Goal: Task Accomplishment & Management: Use online tool/utility

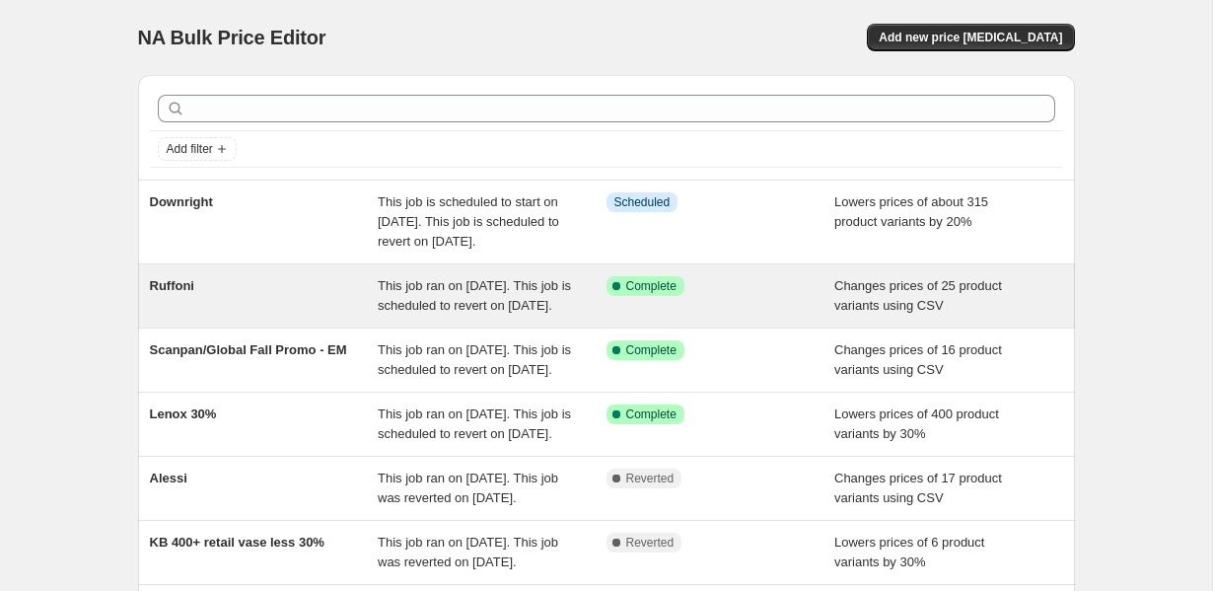
click at [375, 299] on div "Ruffoni" at bounding box center [264, 295] width 229 height 39
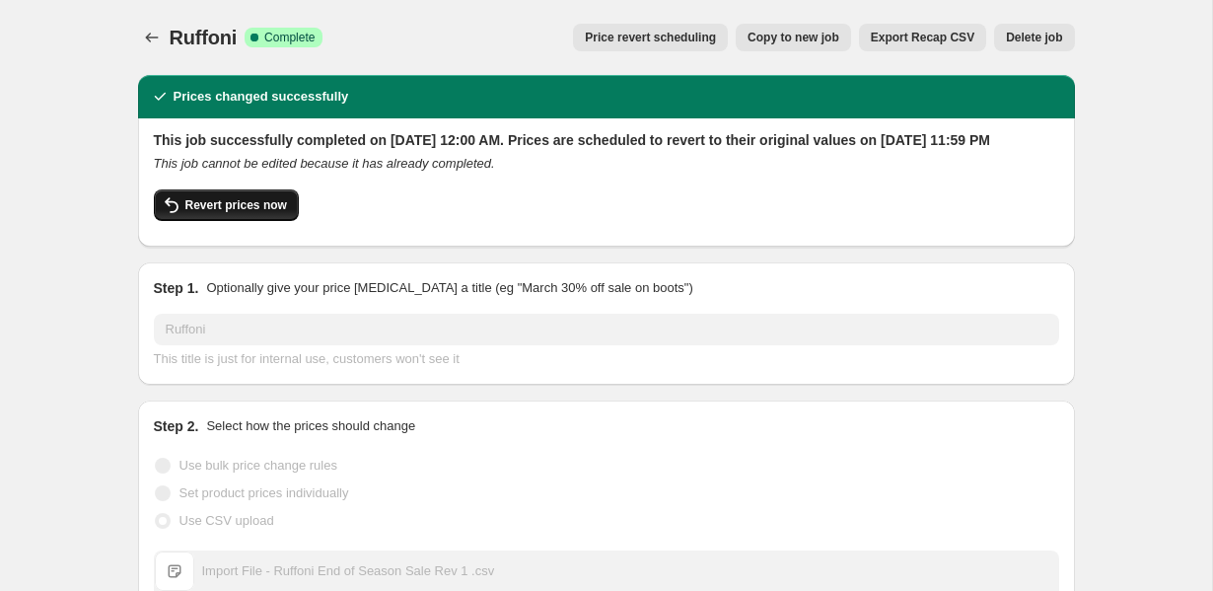
click at [269, 221] on button "Revert prices now" at bounding box center [226, 205] width 145 height 32
checkbox input "false"
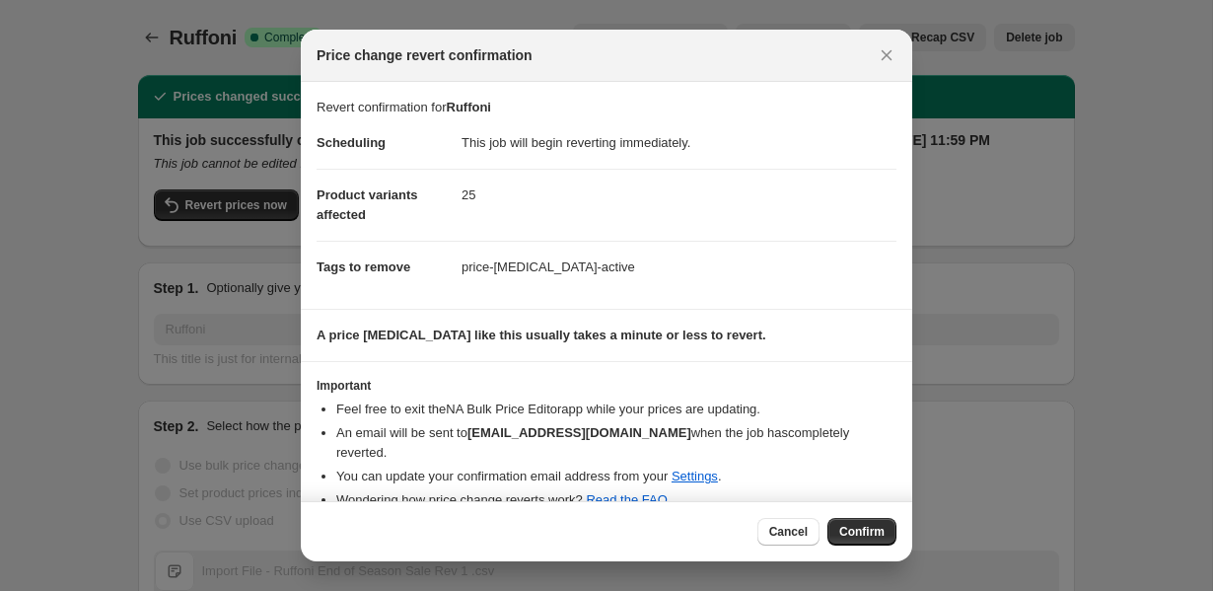
scroll to position [29, 0]
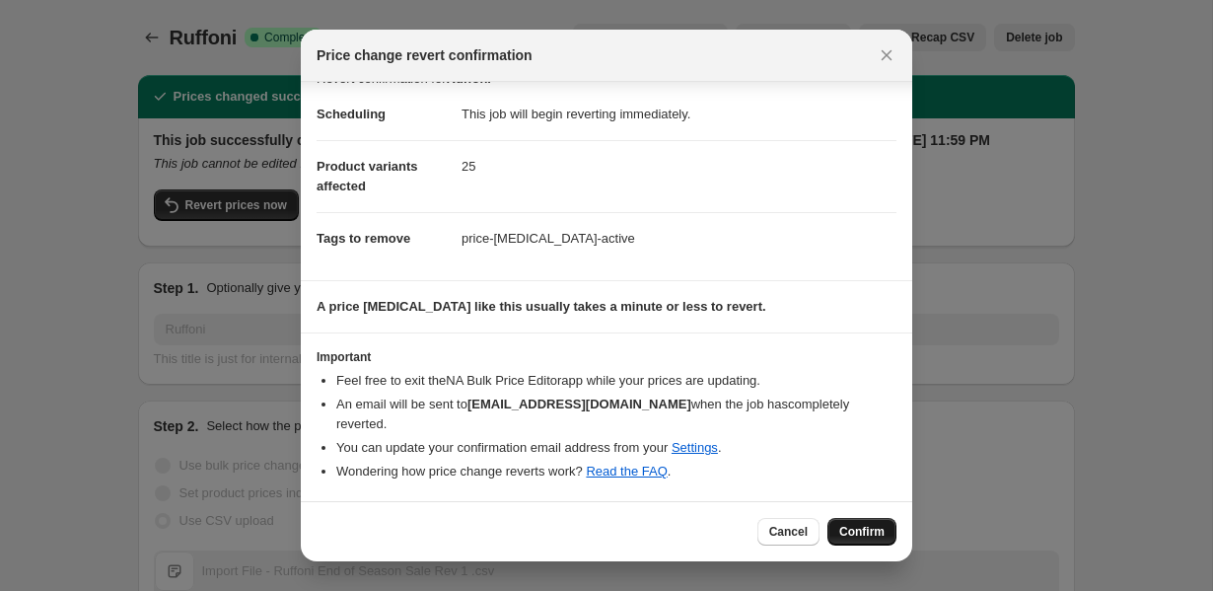
click at [864, 535] on span "Confirm" at bounding box center [861, 532] width 45 height 16
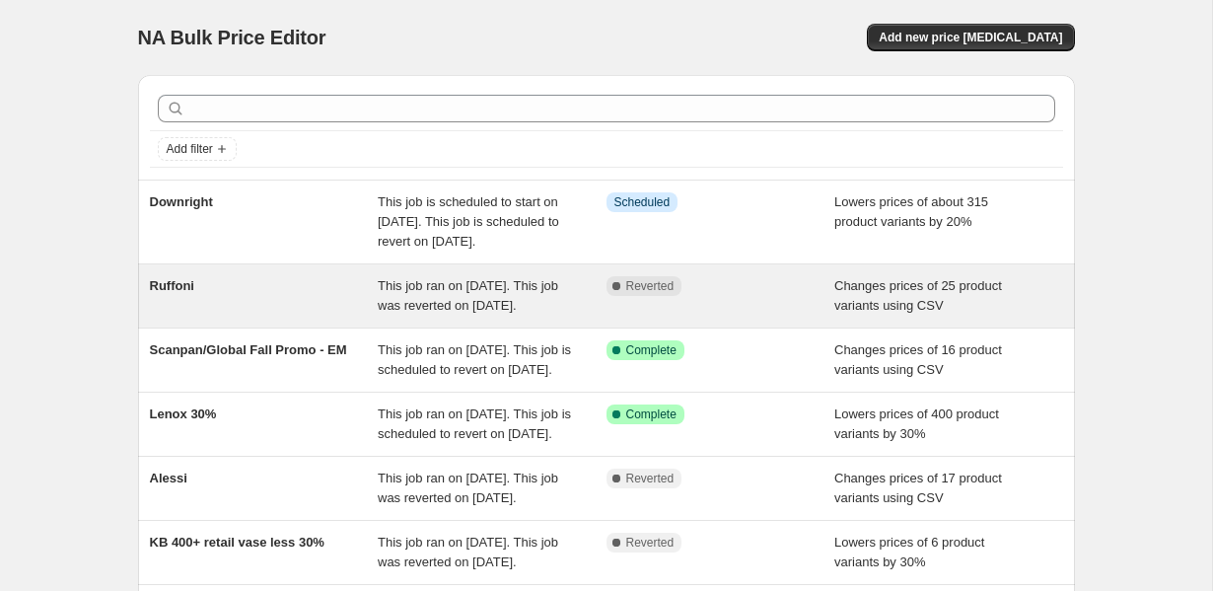
click at [405, 313] on span "This job ran on [DATE]. This job was reverted on [DATE]." at bounding box center [468, 295] width 180 height 35
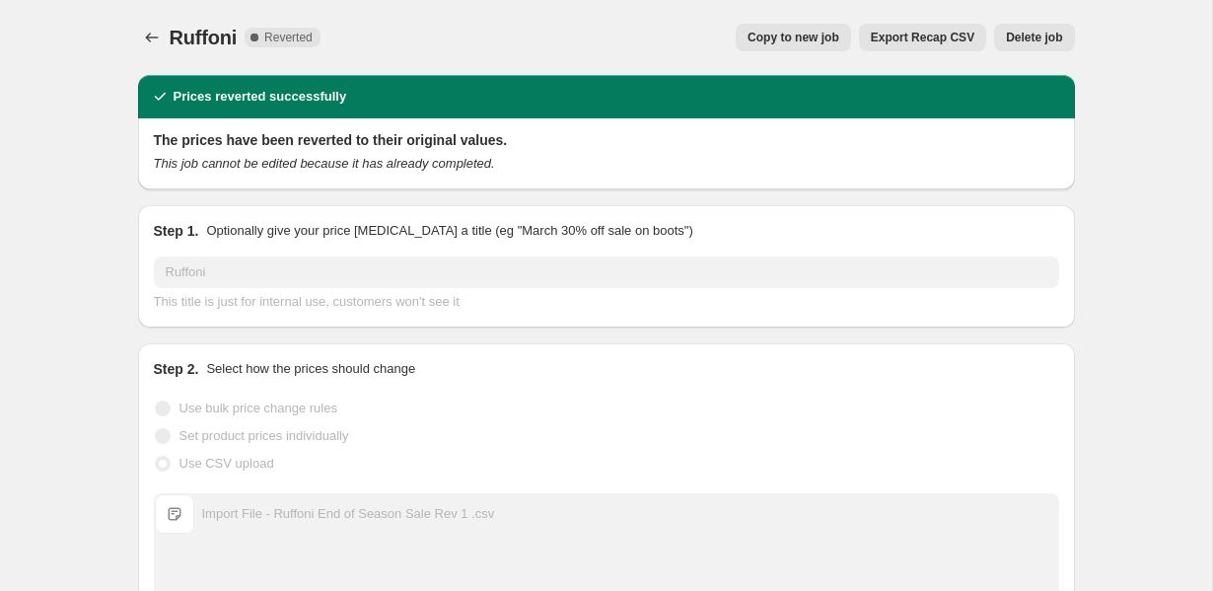
click at [841, 40] on button "Copy to new job" at bounding box center [793, 38] width 115 height 28
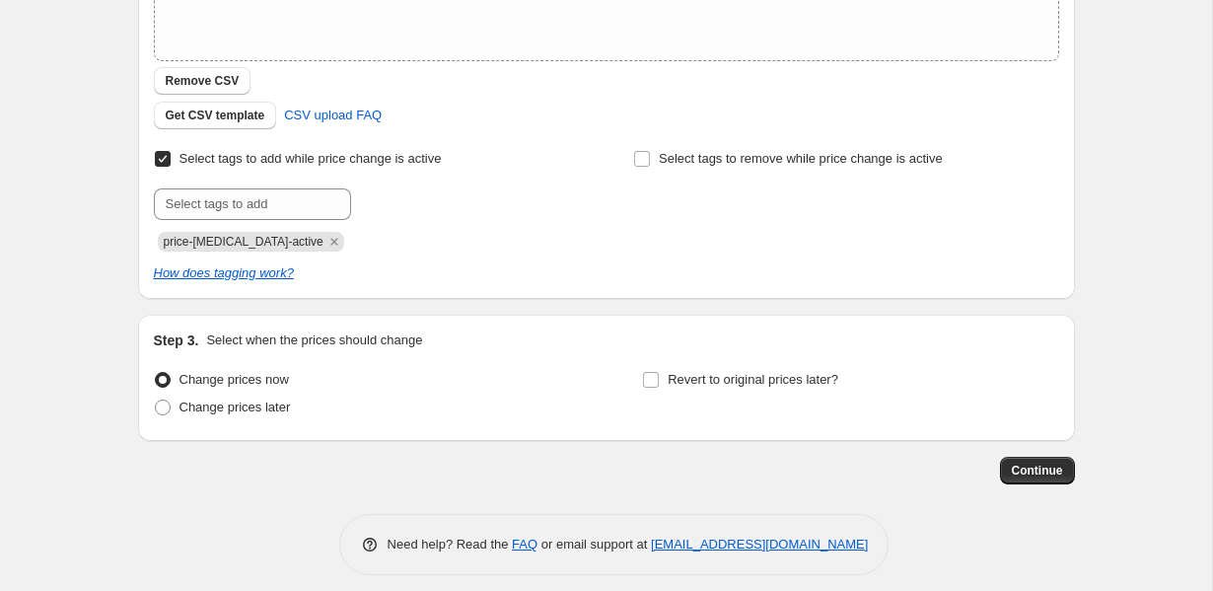
scroll to position [434, 0]
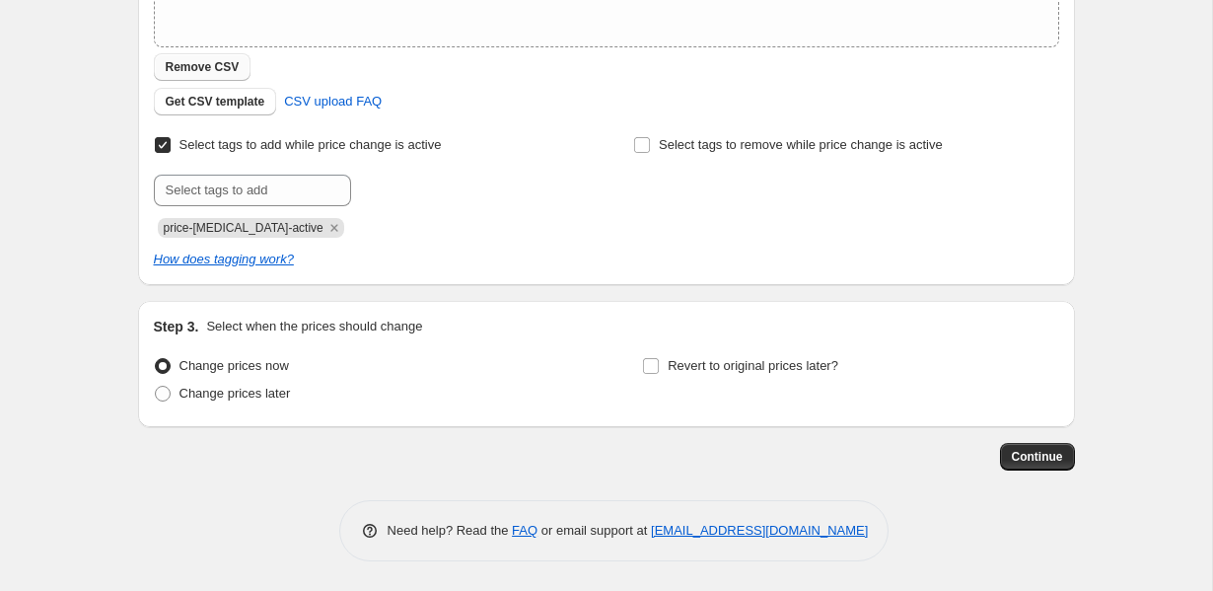
click at [208, 76] on button "Remove CSV" at bounding box center [203, 67] width 98 height 28
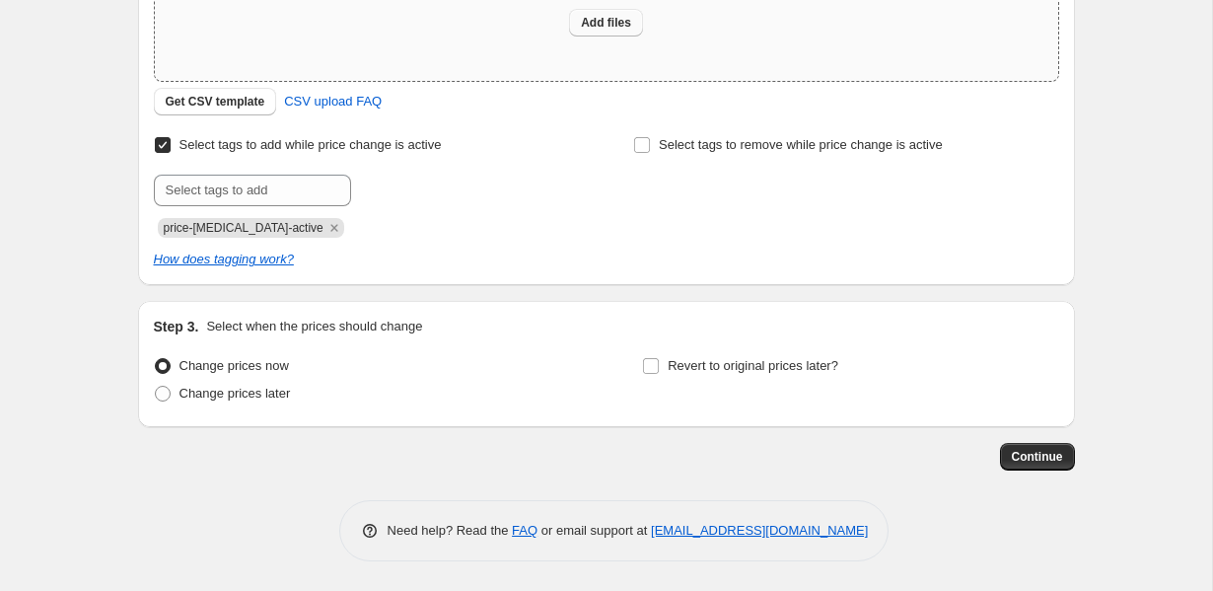
click at [608, 24] on span "Add files" at bounding box center [606, 23] width 50 height 16
type input "C:\fakepath\Products-Table 1.csv"
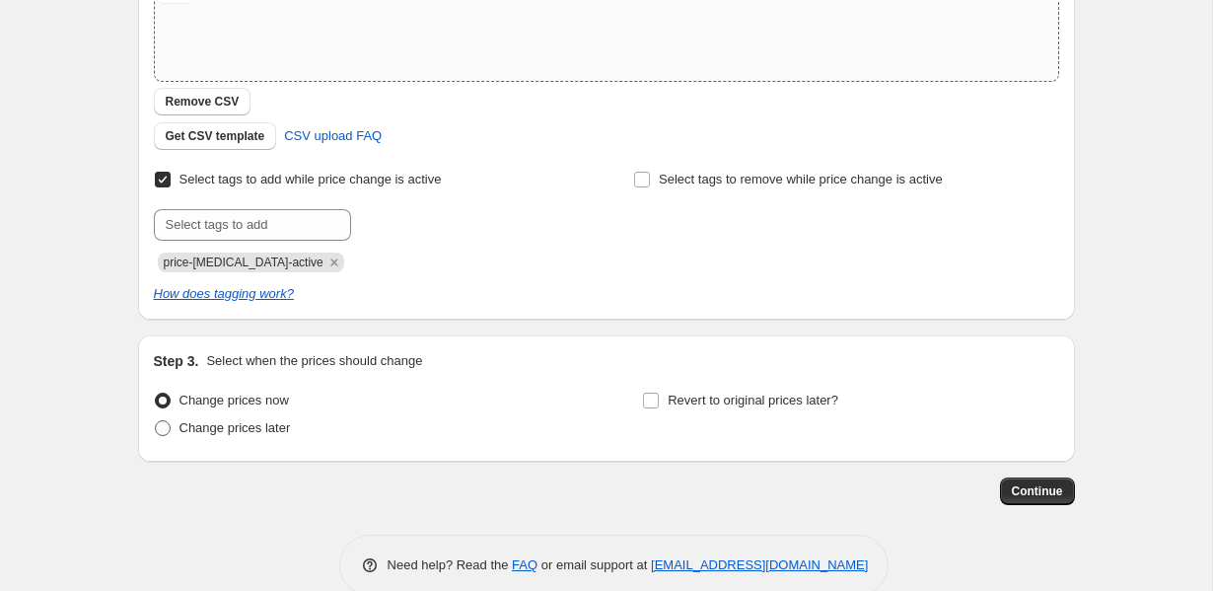
click at [255, 438] on label "Change prices later" at bounding box center [222, 428] width 137 height 28
click at [156, 421] on input "Change prices later" at bounding box center [155, 420] width 1 height 1
radio input "true"
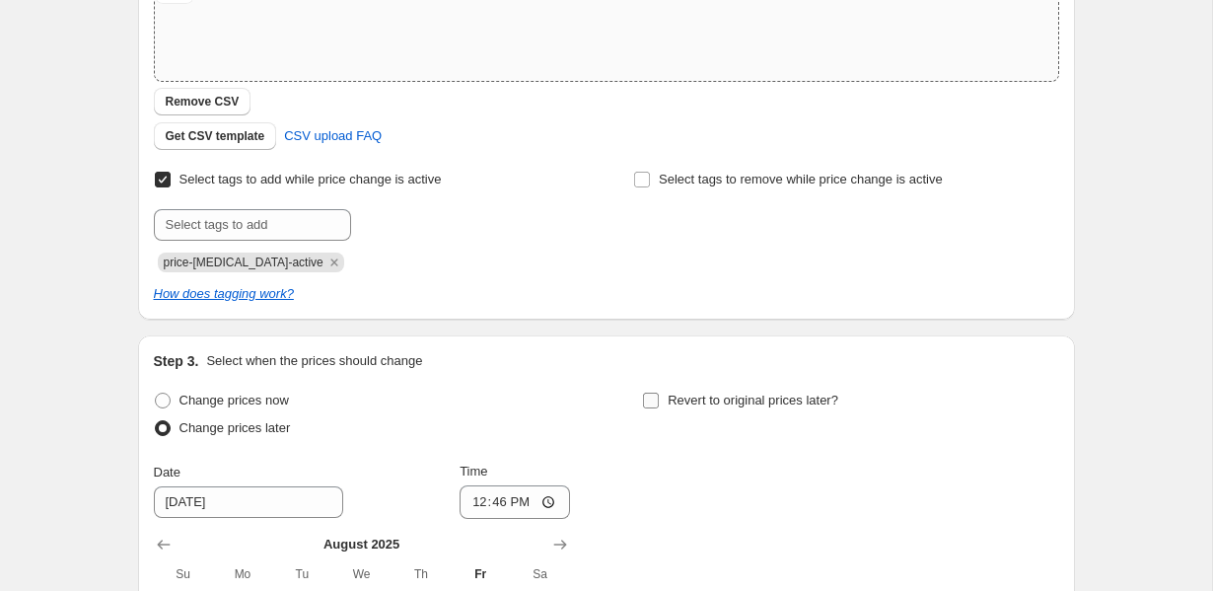
click at [707, 398] on span "Revert to original prices later?" at bounding box center [753, 399] width 171 height 15
click at [659, 398] on input "Revert to original prices later?" at bounding box center [651, 400] width 16 height 16
checkbox input "true"
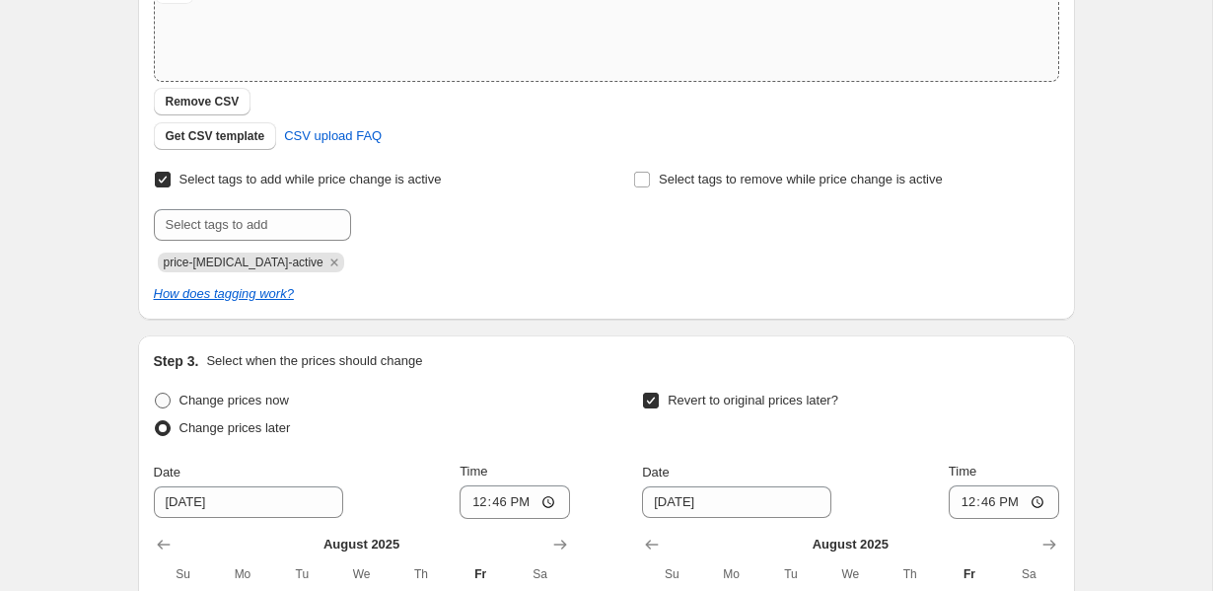
click at [245, 400] on span "Change prices now" at bounding box center [233, 399] width 109 height 15
click at [156, 393] on input "Change prices now" at bounding box center [155, 392] width 1 height 1
radio input "true"
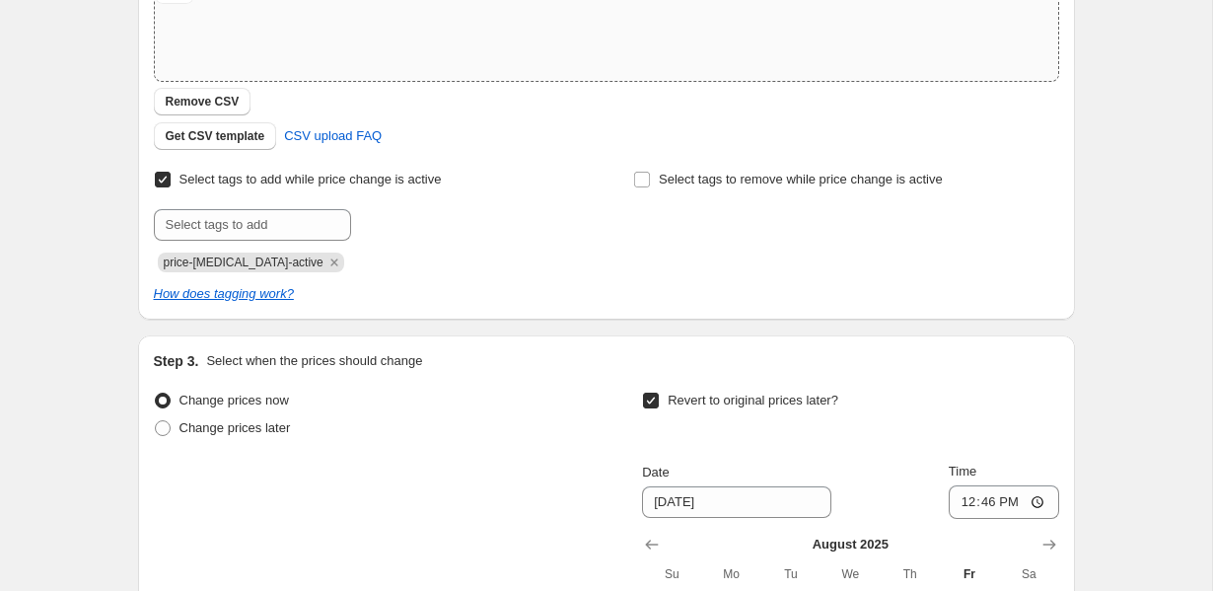
click at [798, 398] on span "Revert to original prices later?" at bounding box center [753, 399] width 171 height 15
click at [659, 398] on input "Revert to original prices later?" at bounding box center [651, 400] width 16 height 16
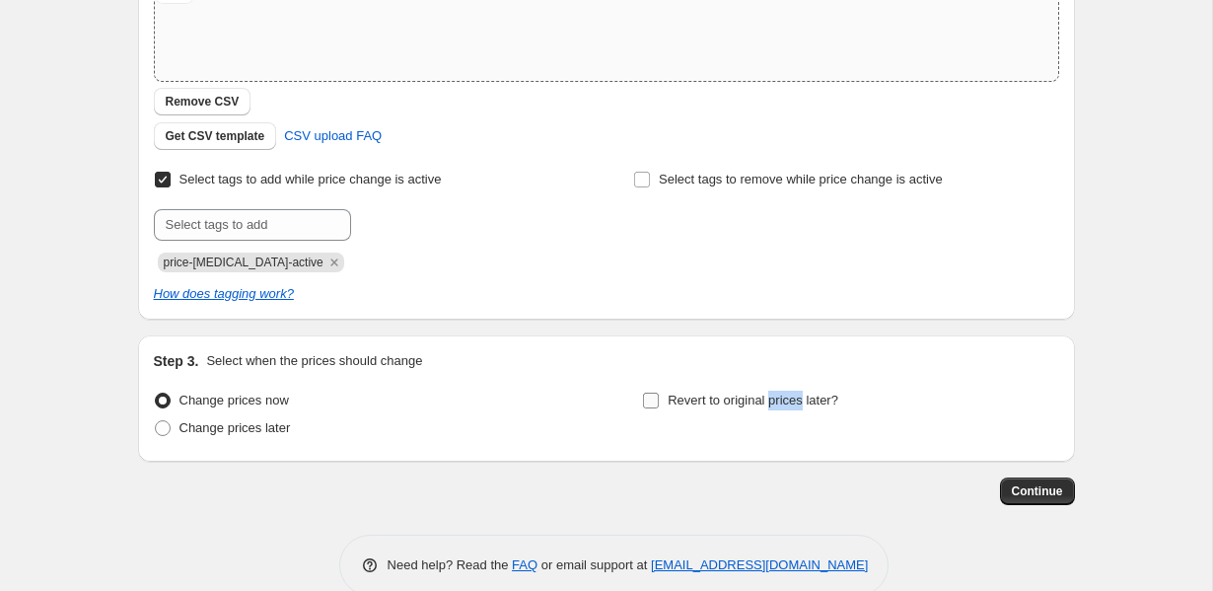
click at [798, 398] on span "Revert to original prices later?" at bounding box center [753, 399] width 171 height 15
click at [659, 398] on input "Revert to original prices later?" at bounding box center [651, 400] width 16 height 16
checkbox input "true"
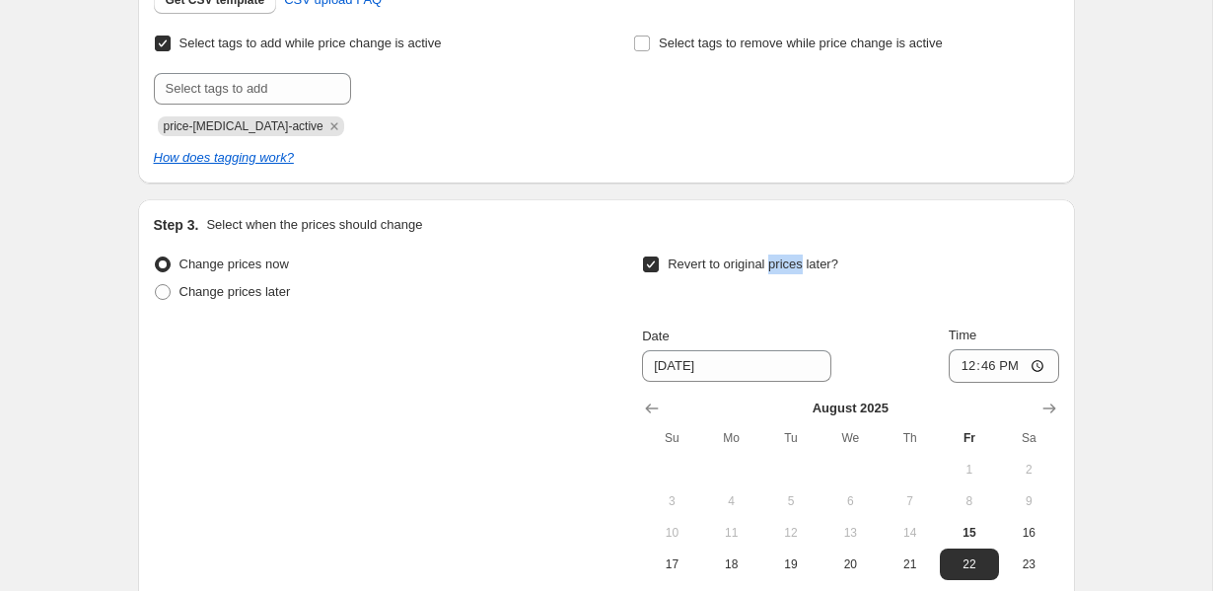
scroll to position [570, 0]
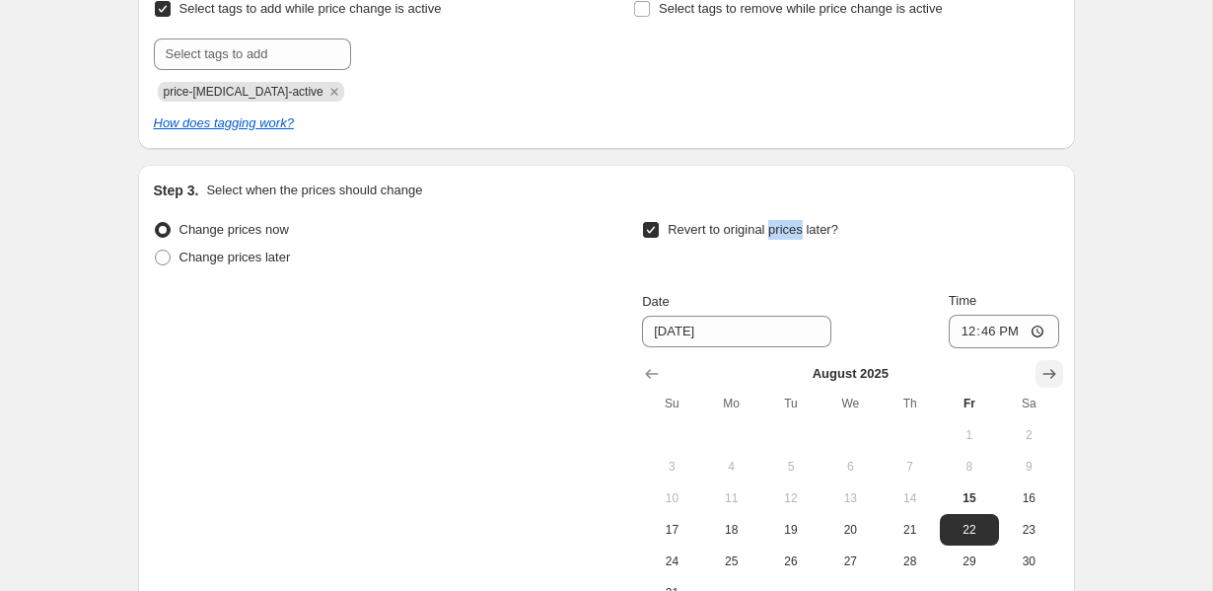
click at [1048, 380] on icon "Show next month, September 2025" at bounding box center [1049, 374] width 20 height 20
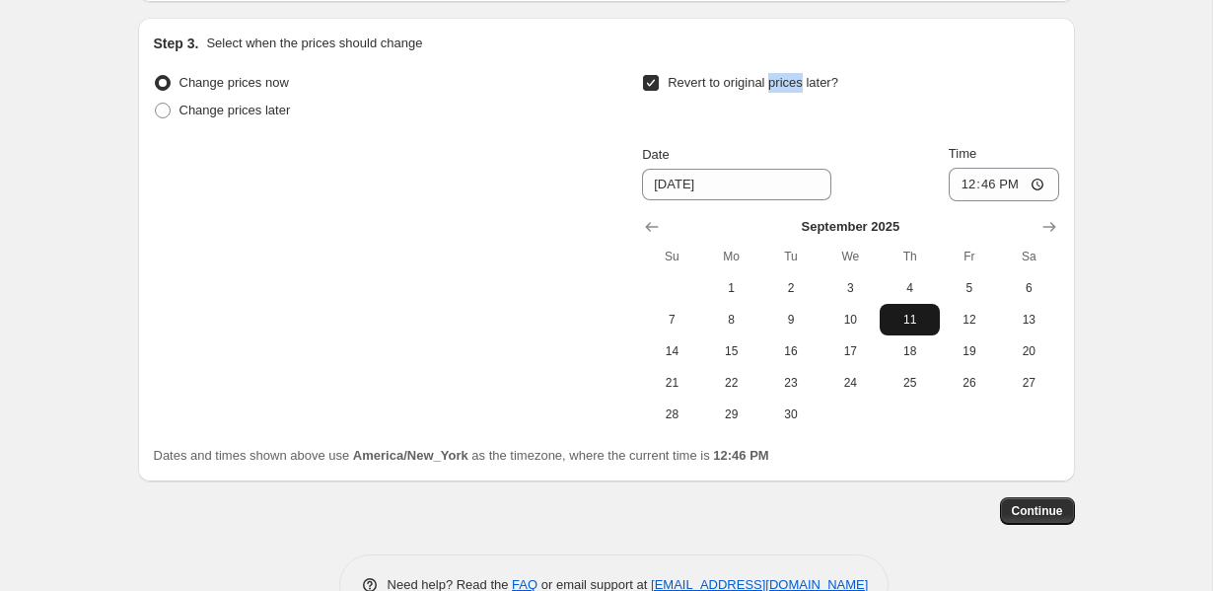
scroll to position [720, 0]
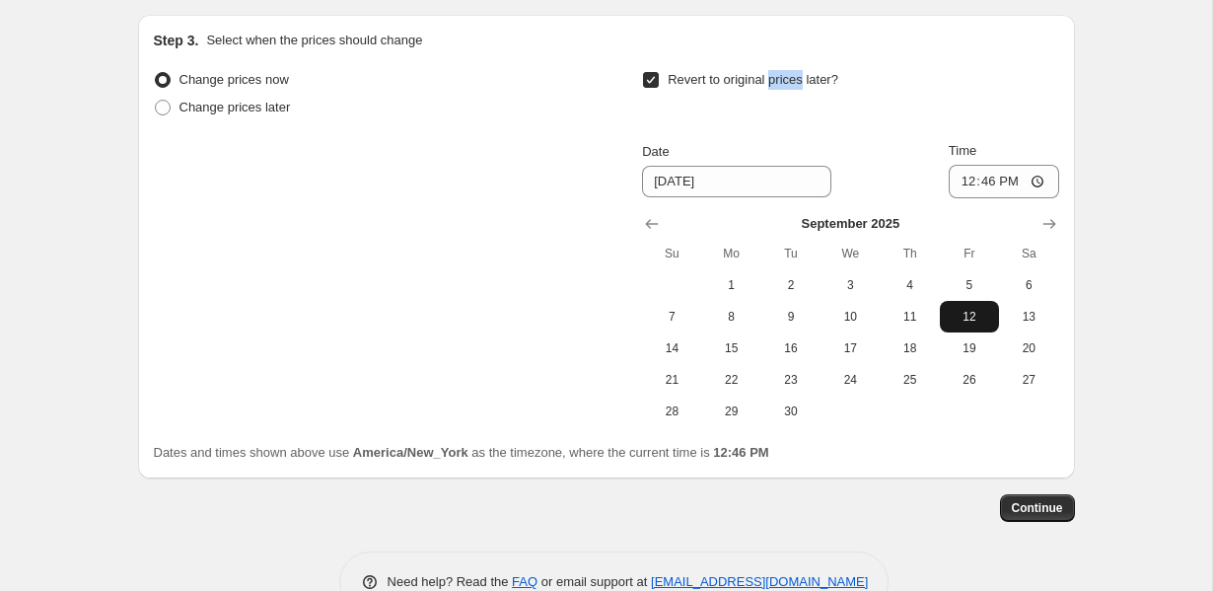
click at [962, 319] on span "12" at bounding box center [969, 317] width 43 height 16
type input "9/12/2025"
click at [971, 190] on input "12:46" at bounding box center [1004, 182] width 110 height 34
type input "23:59"
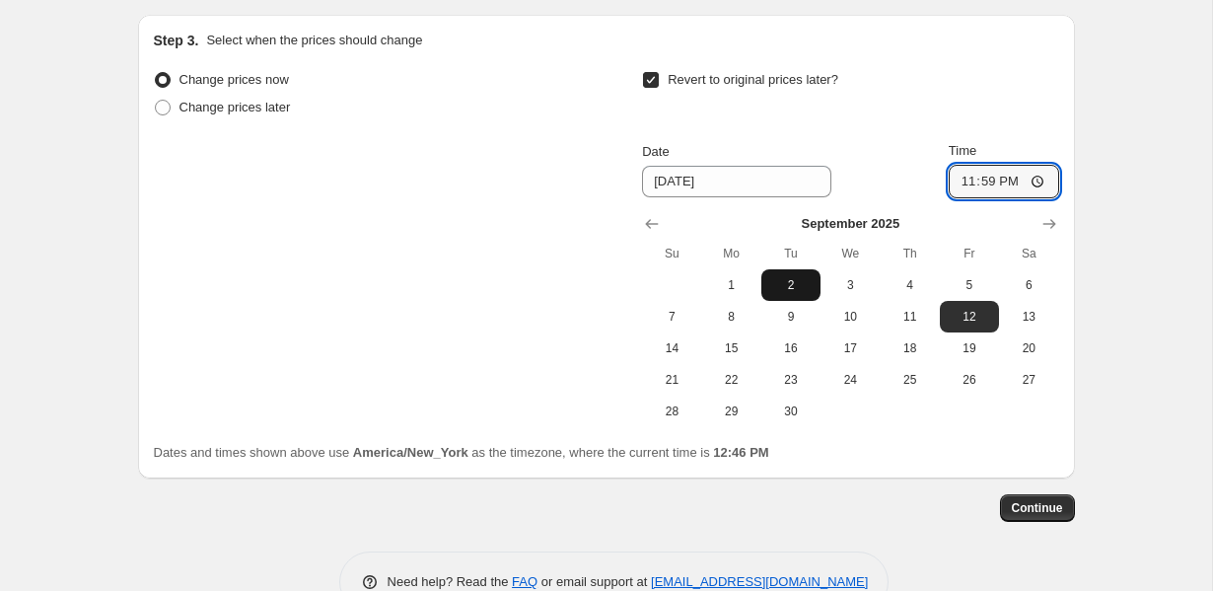
click at [800, 281] on span "2" at bounding box center [790, 285] width 43 height 16
type input "9/2/2025"
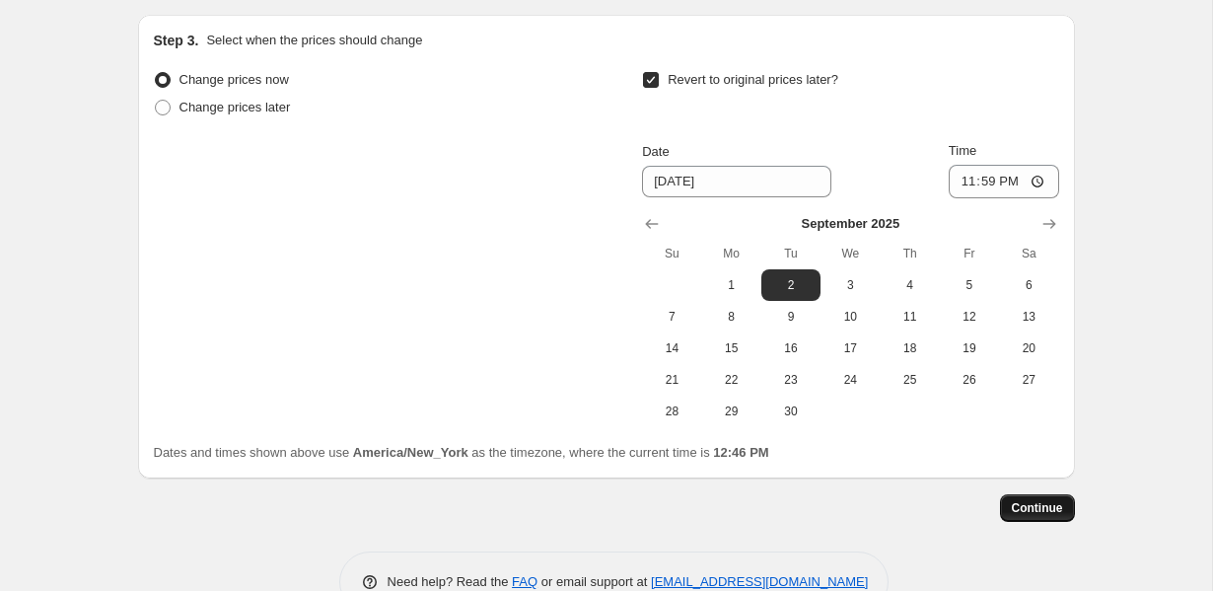
click at [1015, 506] on span "Continue" at bounding box center [1037, 508] width 51 height 16
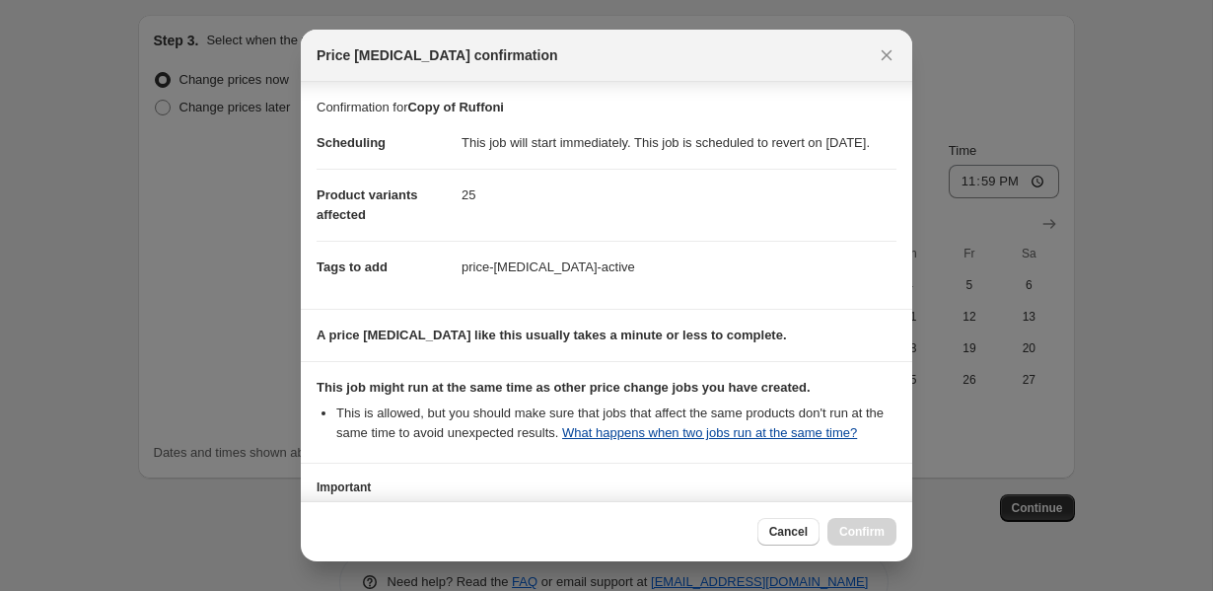
scroll to position [207, 0]
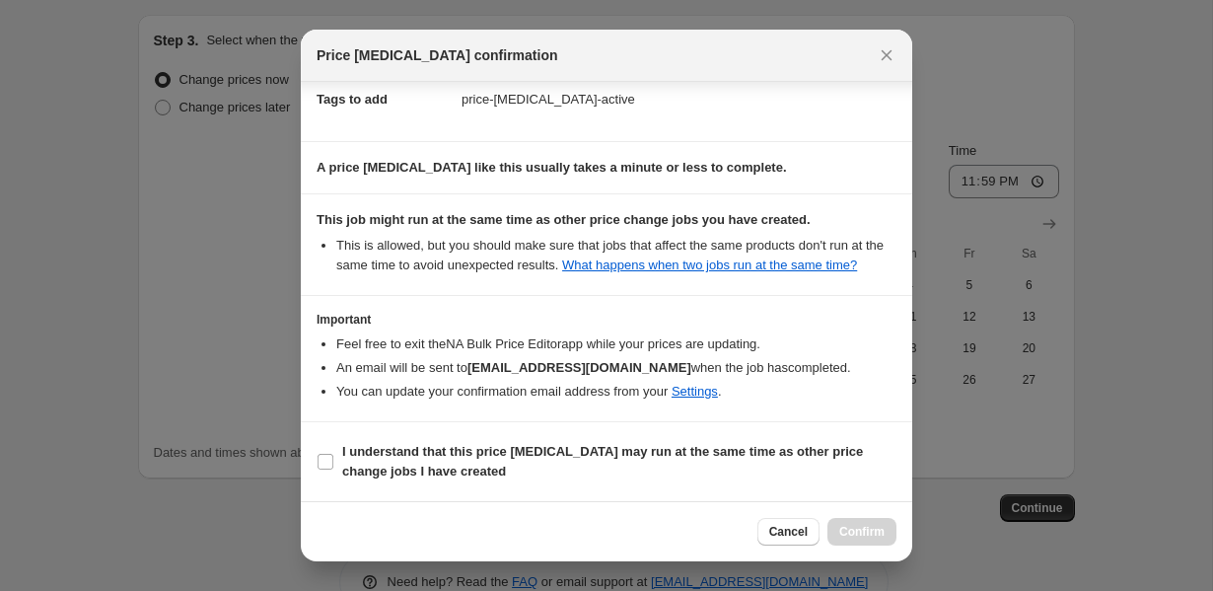
click at [650, 432] on section "I understand that this price change job may run at the same time as other price…" at bounding box center [606, 461] width 611 height 79
click at [650, 452] on b "I understand that this price change job may run at the same time as other price…" at bounding box center [602, 461] width 521 height 35
click at [333, 454] on input "I understand that this price change job may run at the same time as other price…" at bounding box center [325, 462] width 16 height 16
checkbox input "true"
click at [862, 532] on span "Confirm" at bounding box center [861, 532] width 45 height 16
